Goal: Transaction & Acquisition: Purchase product/service

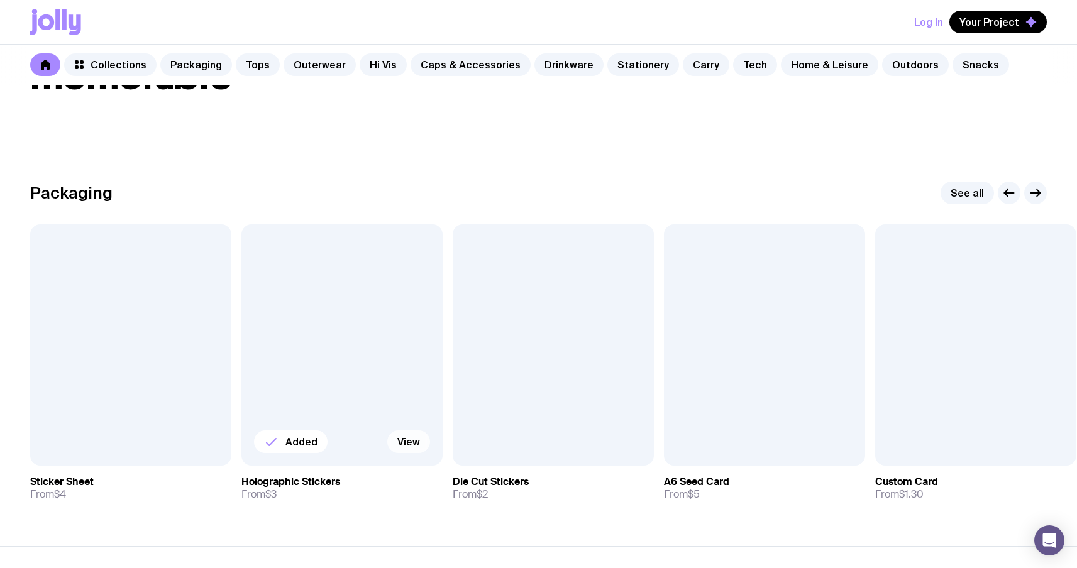
scroll to position [182, 0]
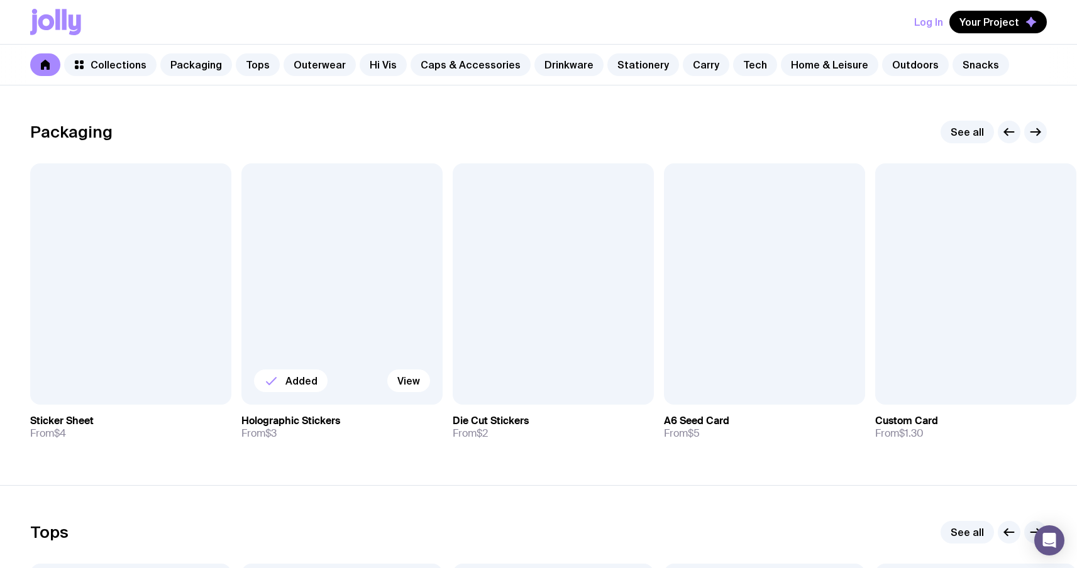
click at [371, 256] on div at bounding box center [341, 283] width 201 height 241
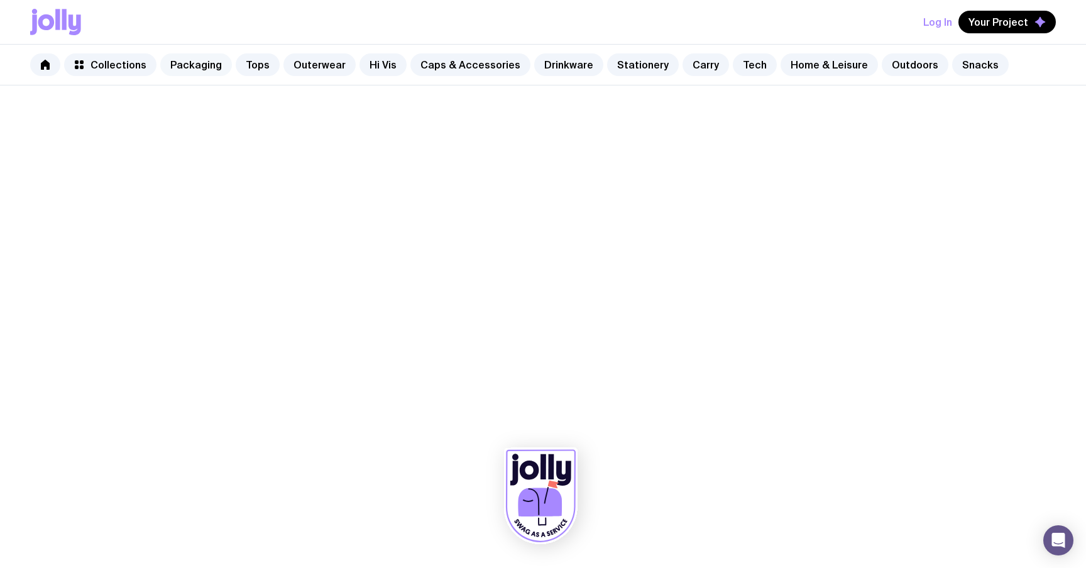
click at [175, 68] on link "Packaging" at bounding box center [196, 64] width 72 height 23
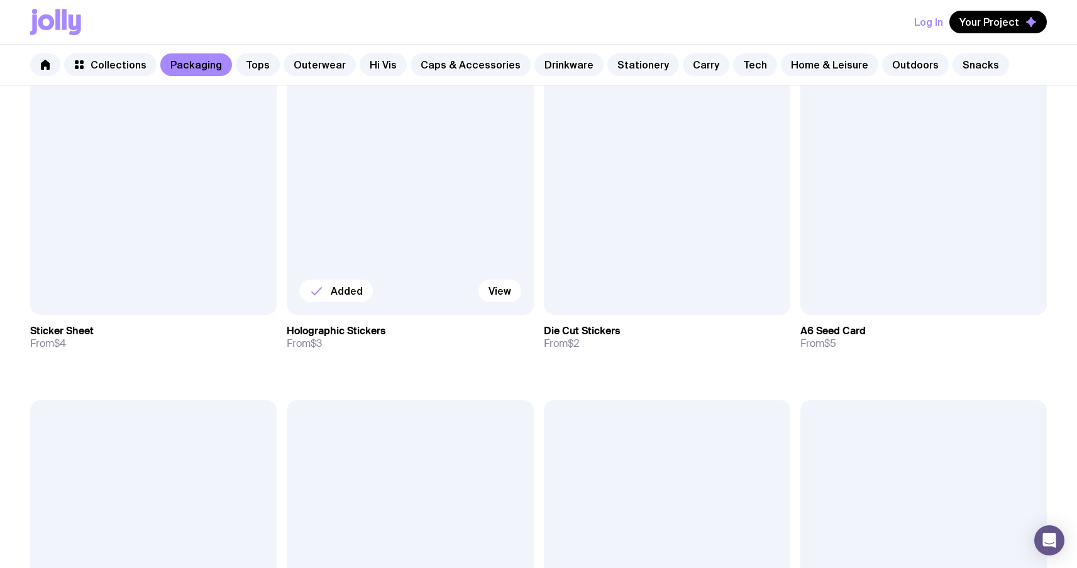
scroll to position [339, 0]
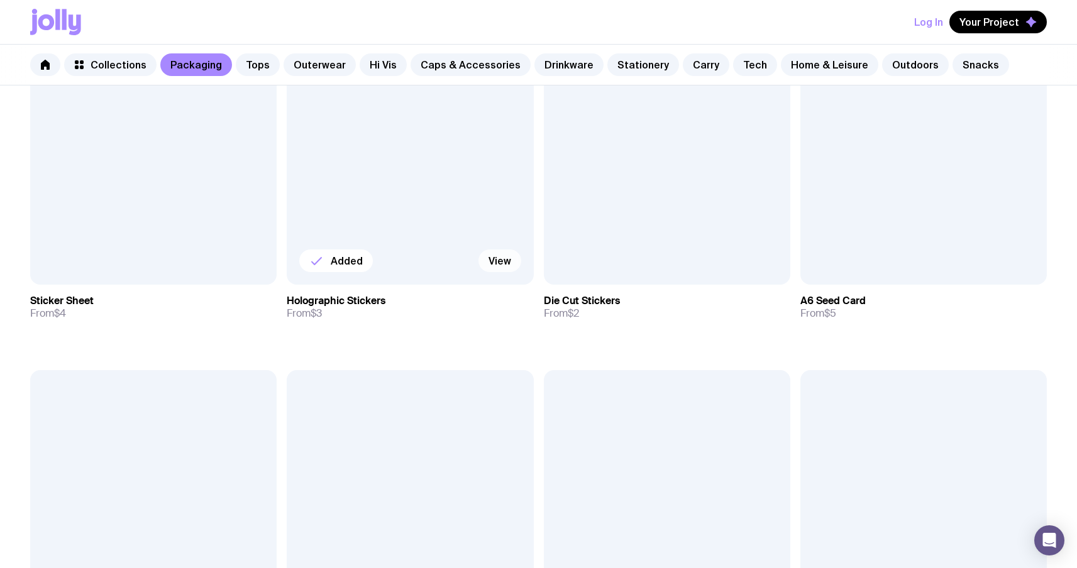
click at [502, 255] on link "View" at bounding box center [499, 260] width 43 height 23
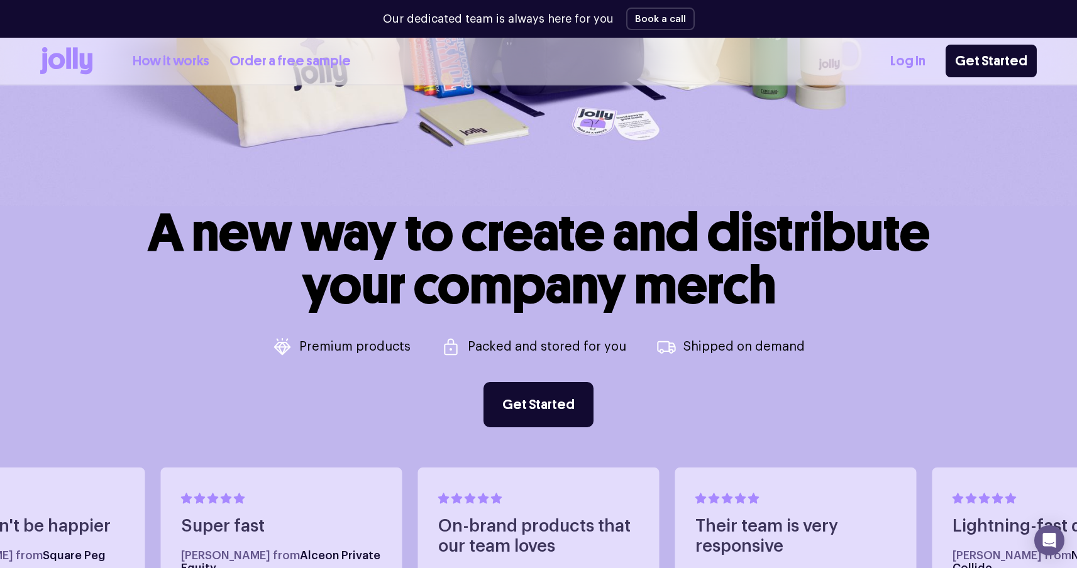
scroll to position [243, 0]
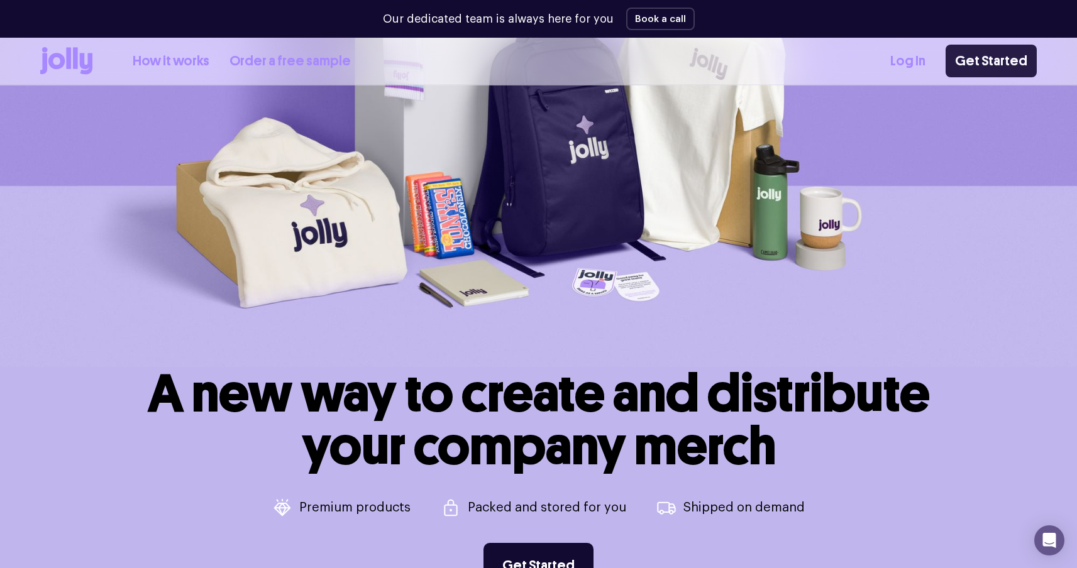
click at [999, 58] on link "Get Started" at bounding box center [990, 61] width 91 height 33
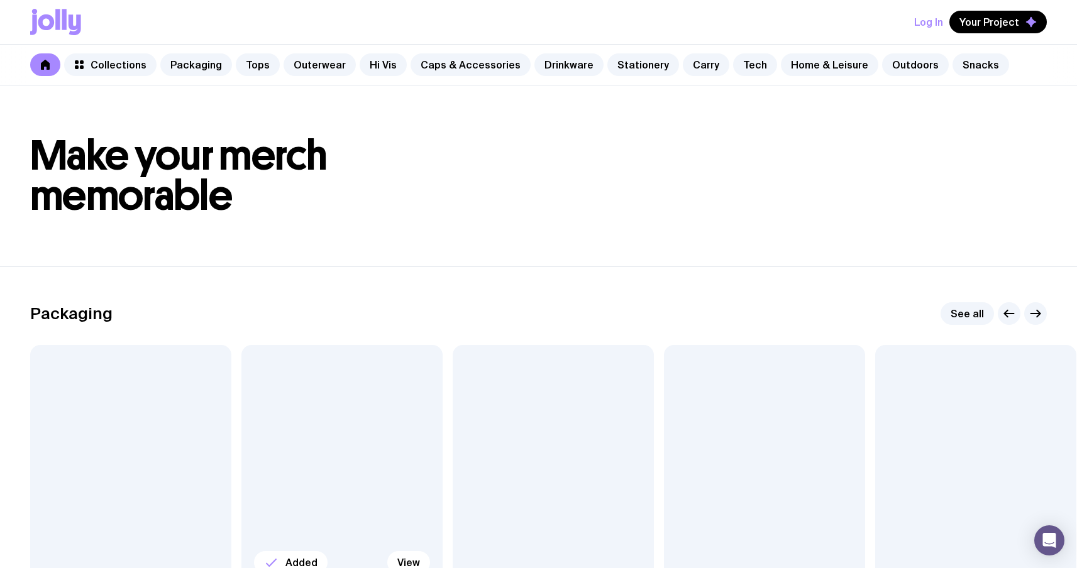
click at [381, 429] on div at bounding box center [341, 465] width 201 height 241
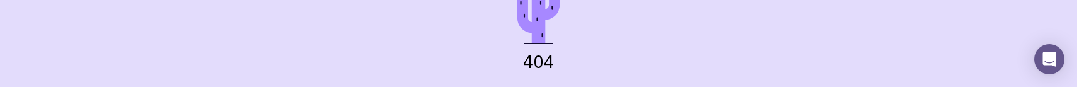
click at [381, 41] on div "404 Product not found. Home" at bounding box center [538, 43] width 1077 height 87
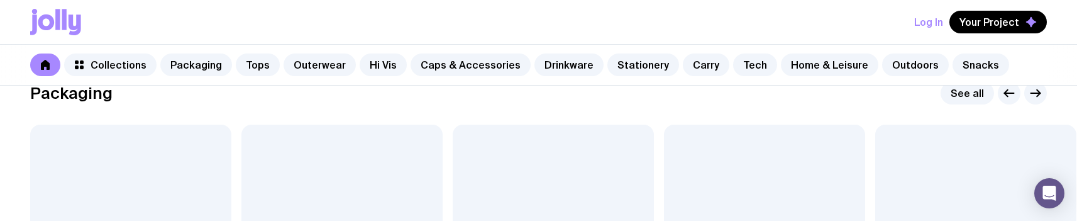
scroll to position [226, 0]
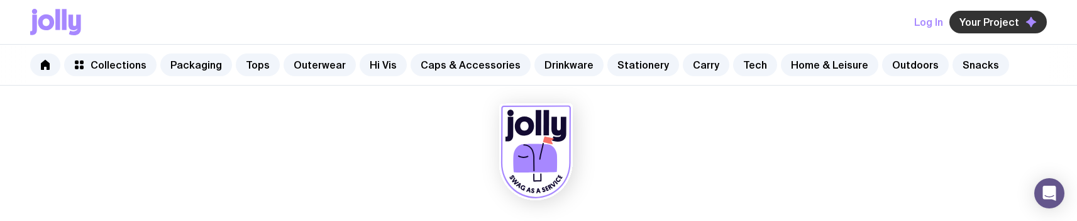
click at [1002, 24] on span "Your Project" at bounding box center [989, 22] width 60 height 13
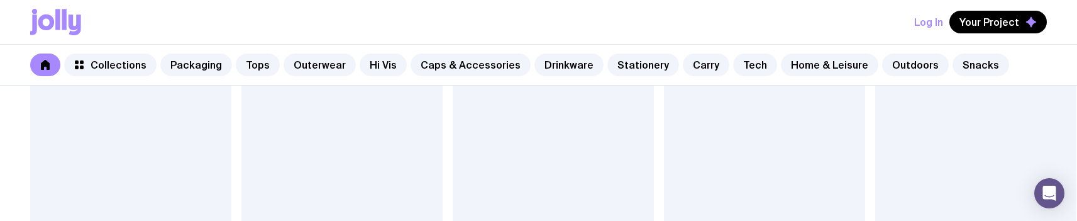
scroll to position [331, 0]
click at [334, 140] on div at bounding box center [341, 134] width 201 height 241
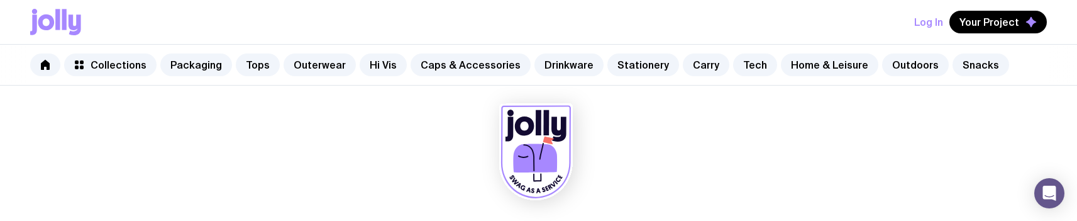
click at [417, 143] on div at bounding box center [538, 154] width 1016 height 138
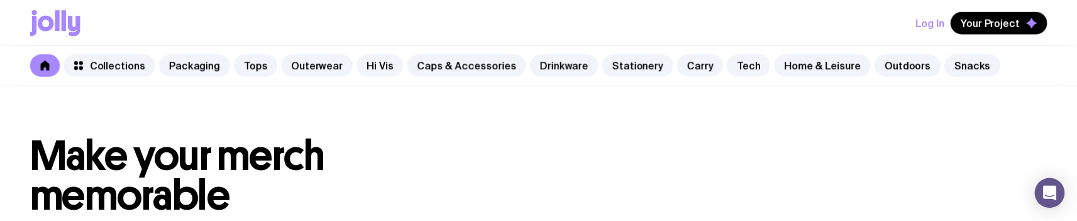
scroll to position [331, 0]
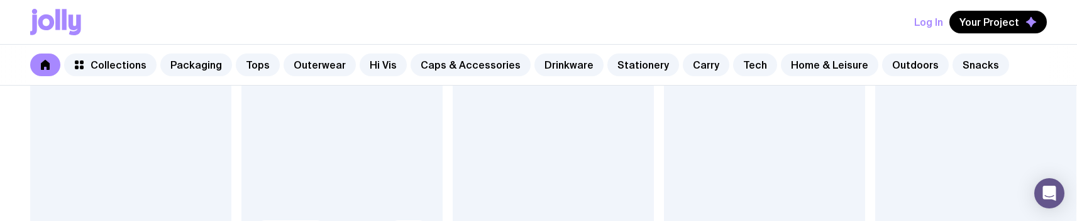
click at [338, 143] on div at bounding box center [341, 134] width 201 height 241
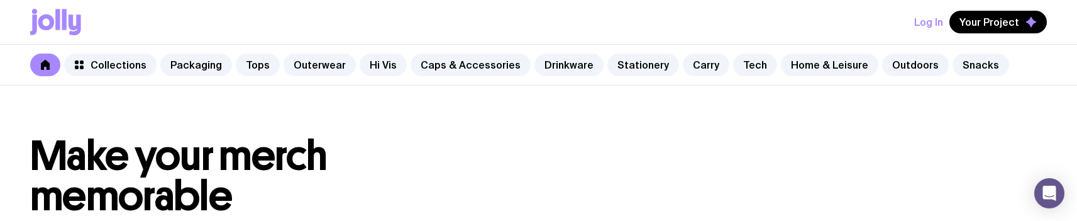
click at [703, 220] on html "Log In Your Project Collections Packaging Tops Outerwear Hi Vis Caps & Accessor…" at bounding box center [538, 110] width 1077 height 221
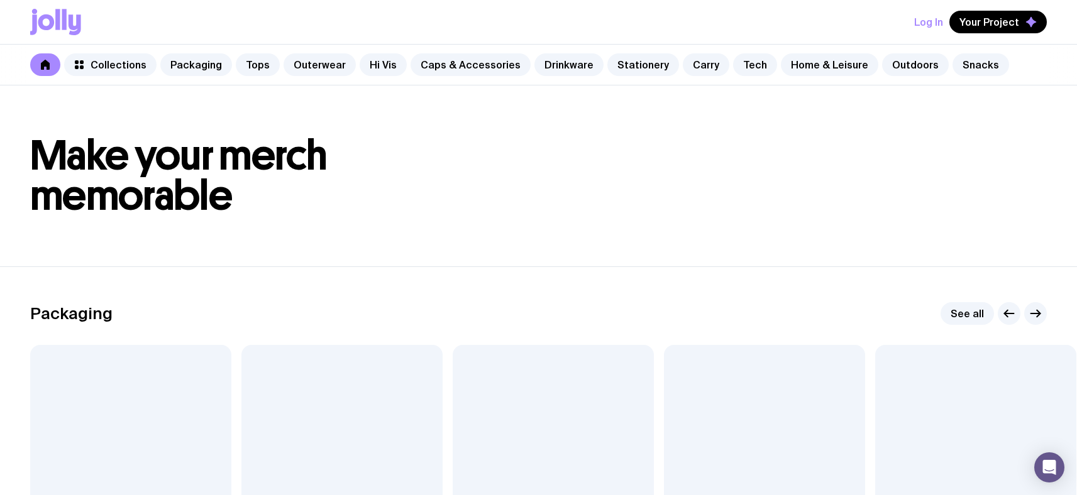
click at [762, 220] on div at bounding box center [764, 465] width 201 height 241
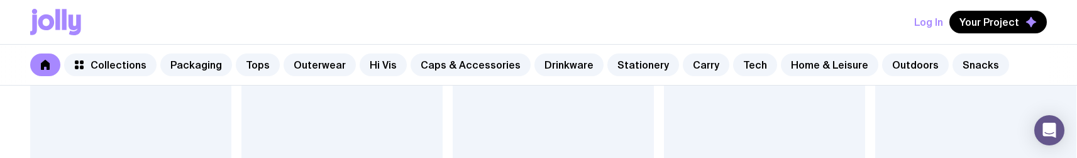
scroll to position [725, 0]
click at [768, 118] on div at bounding box center [764, 141] width 201 height 241
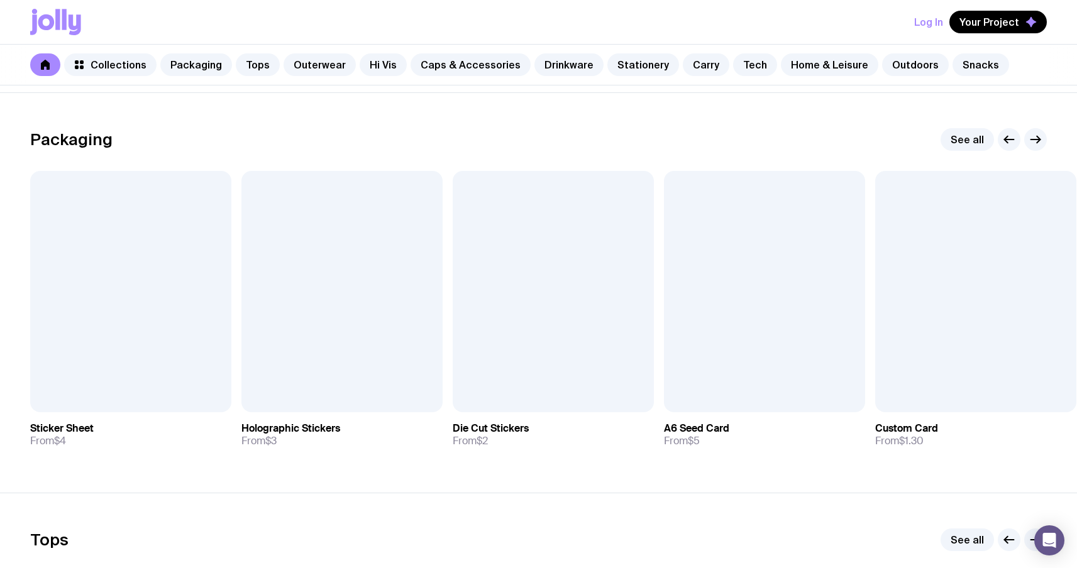
scroll to position [198, 0]
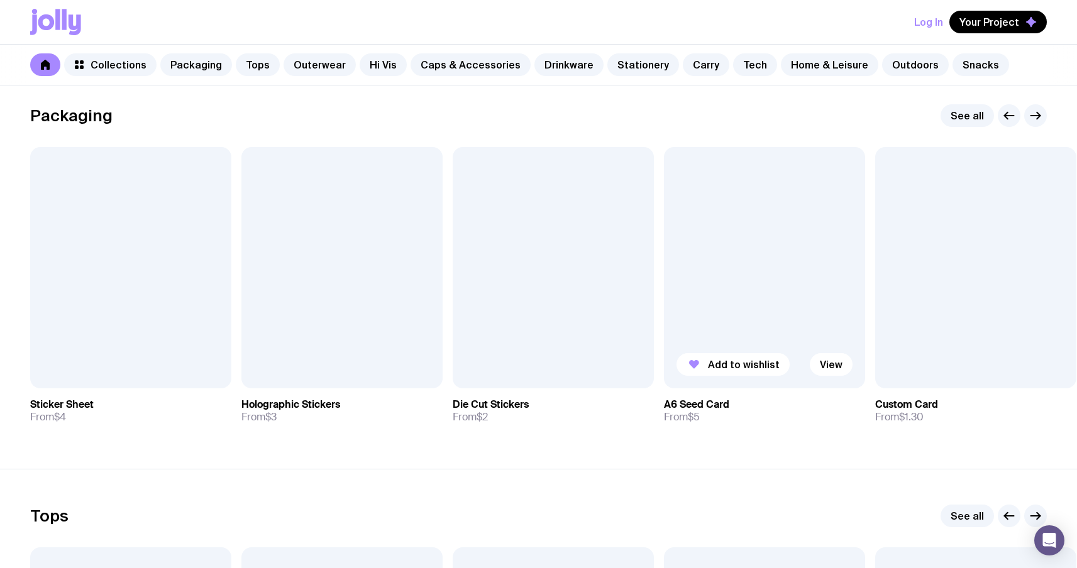
click at [789, 274] on div at bounding box center [764, 267] width 201 height 241
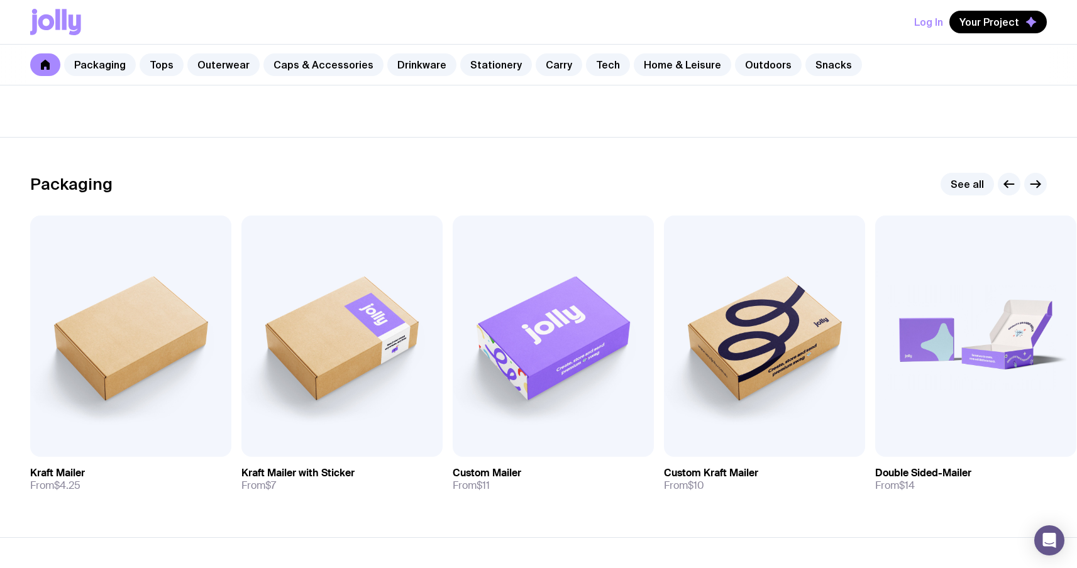
scroll to position [131, 0]
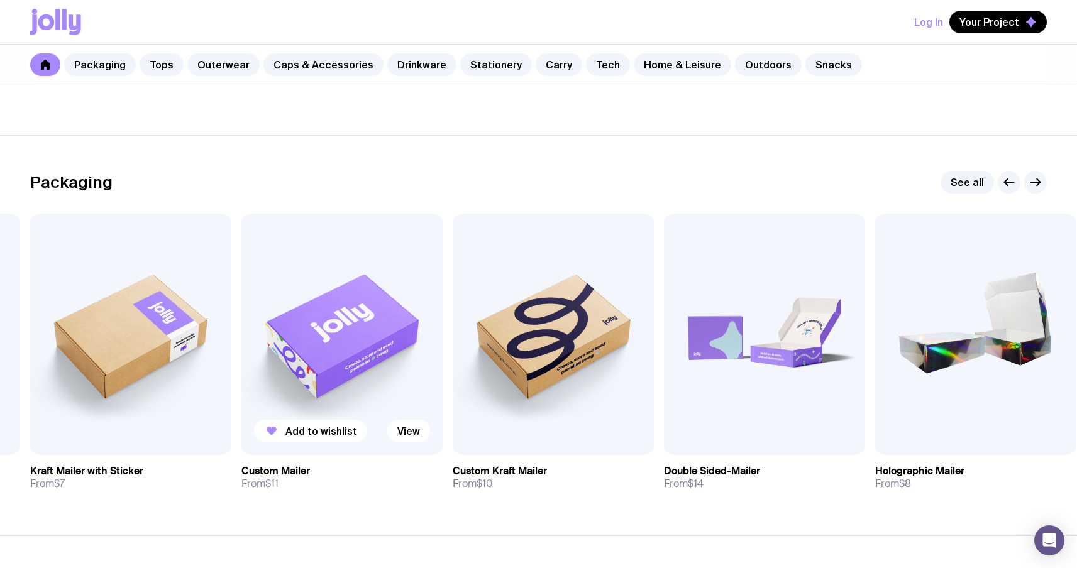
click at [390, 307] on img at bounding box center [341, 334] width 201 height 241
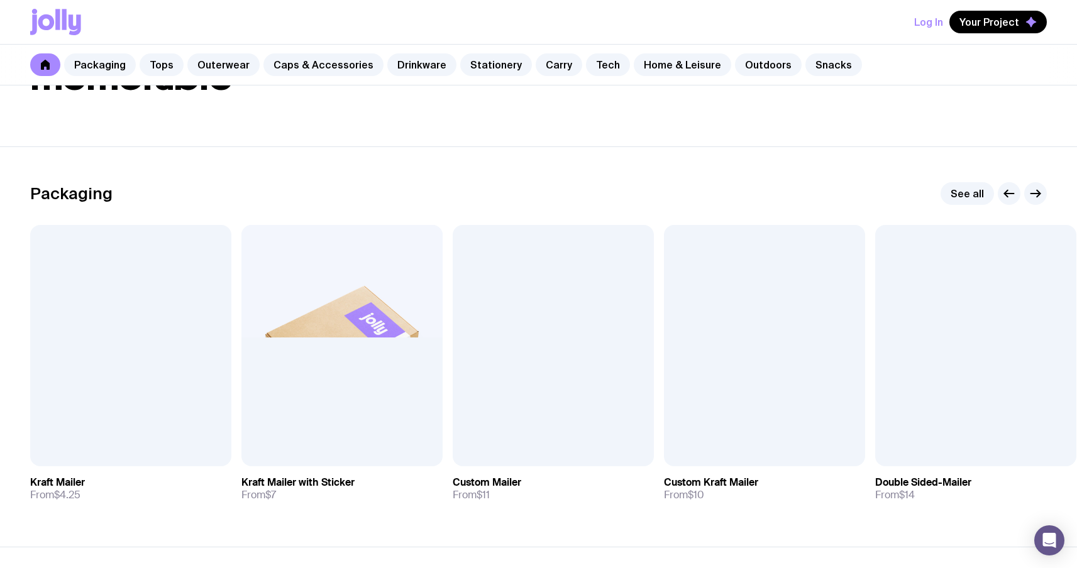
scroll to position [112, 0]
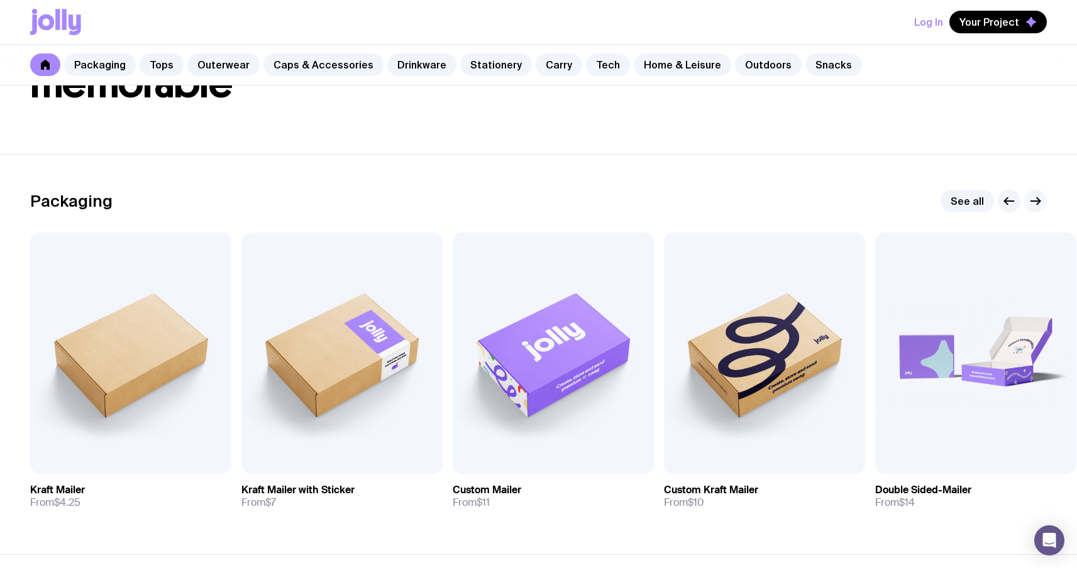
click at [1040, 197] on icon "button" at bounding box center [1034, 201] width 15 height 15
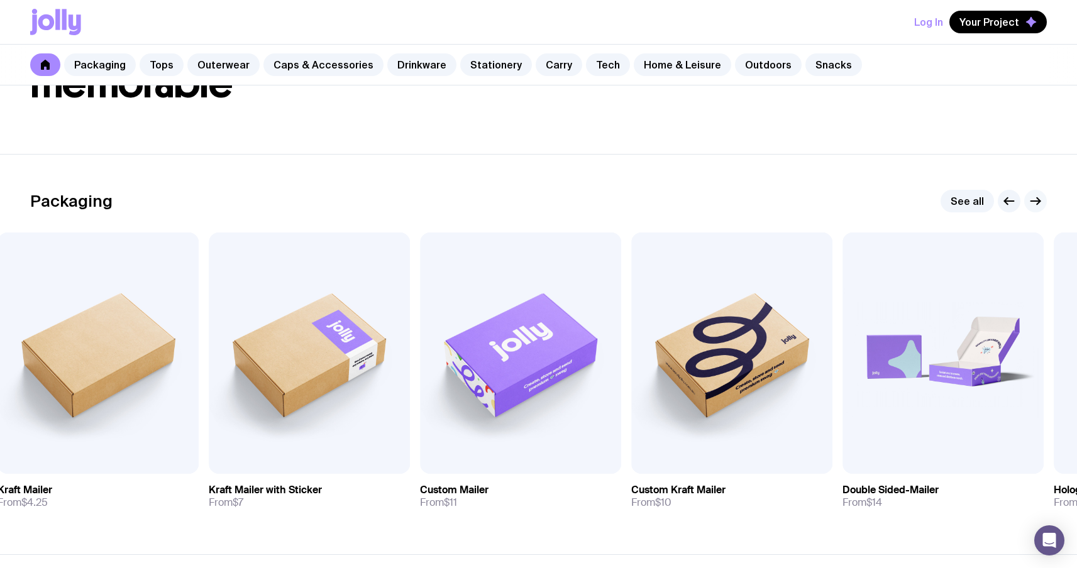
click at [1040, 197] on icon "button" at bounding box center [1034, 201] width 15 height 15
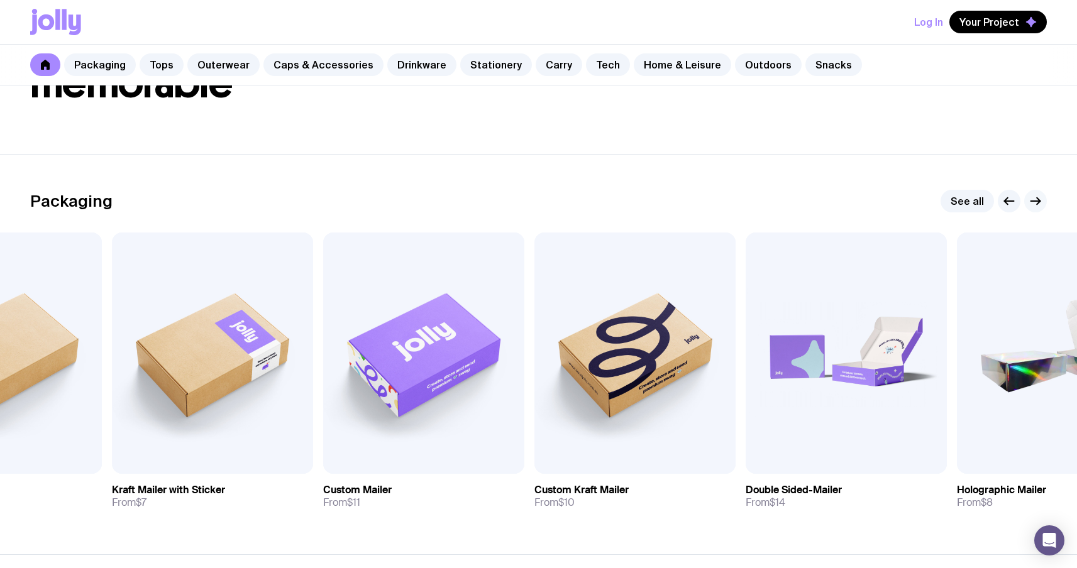
click at [1040, 197] on icon "button" at bounding box center [1034, 201] width 15 height 15
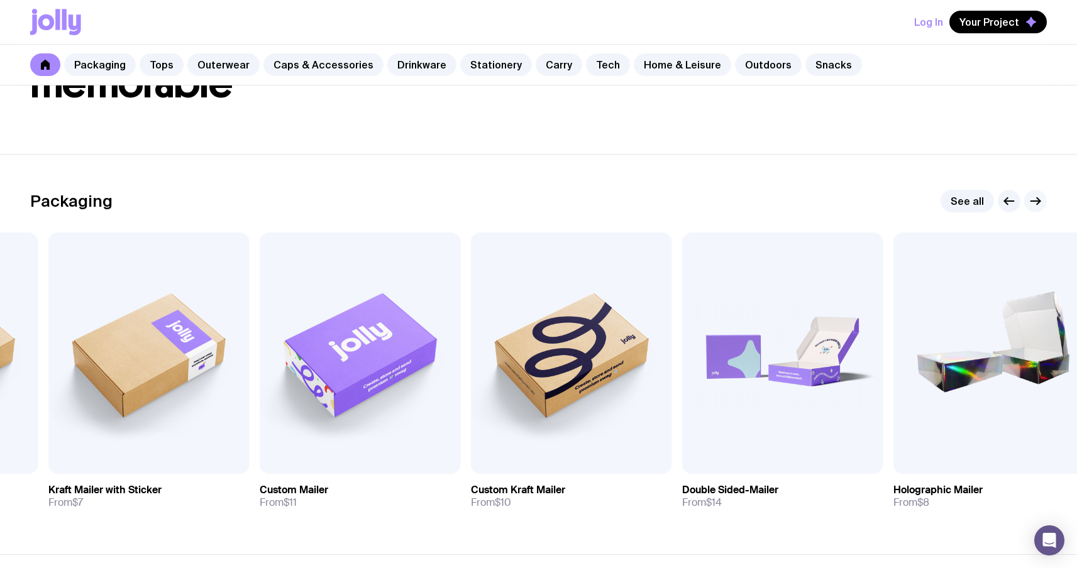
click at [1040, 197] on icon "button" at bounding box center [1034, 201] width 15 height 15
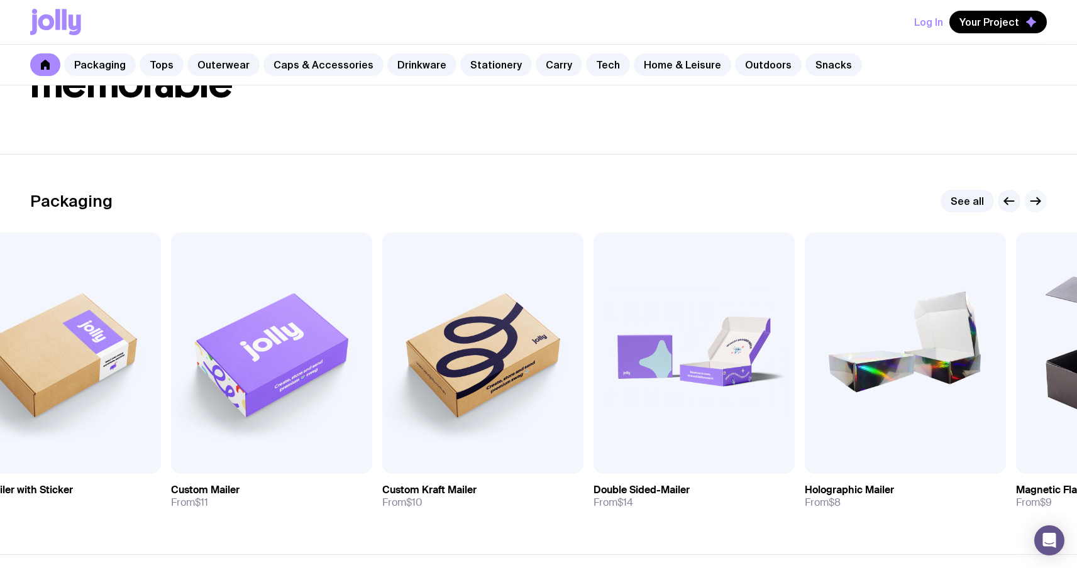
click at [1040, 197] on icon "button" at bounding box center [1034, 201] width 15 height 15
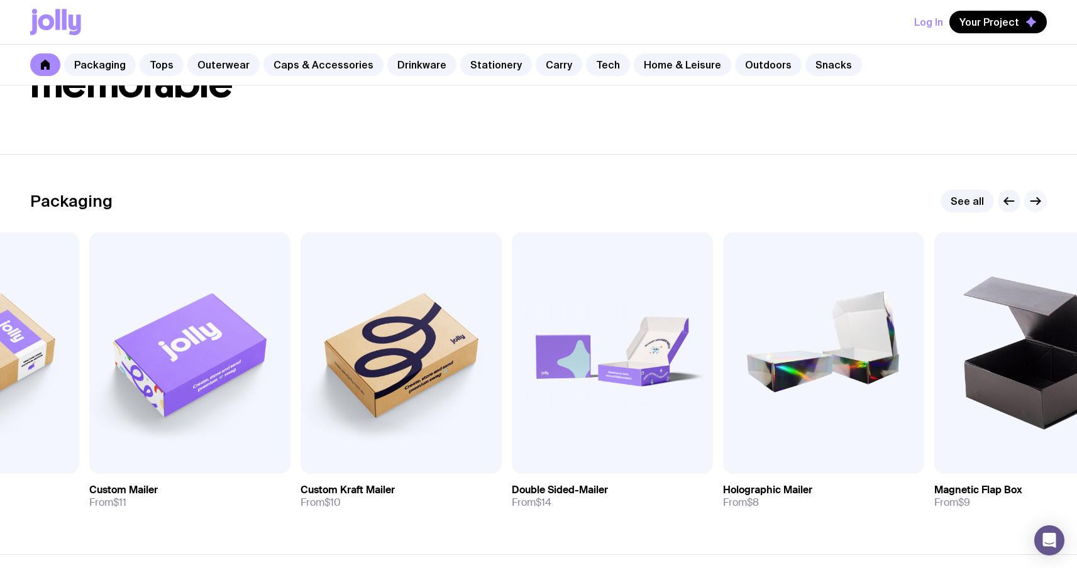
click at [1040, 197] on icon "button" at bounding box center [1034, 201] width 15 height 15
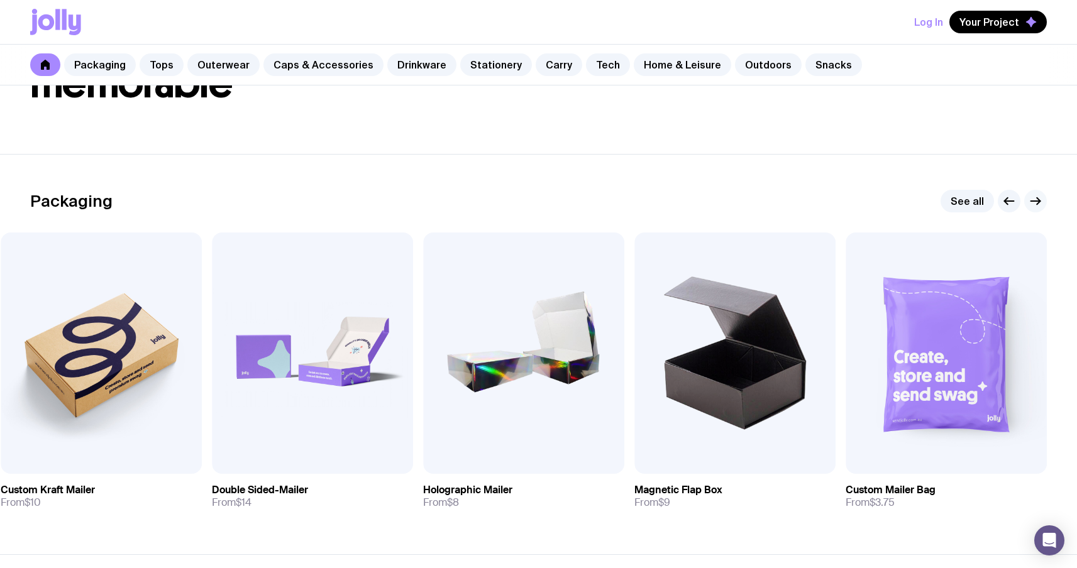
click at [1040, 197] on icon "button" at bounding box center [1034, 201] width 15 height 15
